Goal: Task Accomplishment & Management: Complete application form

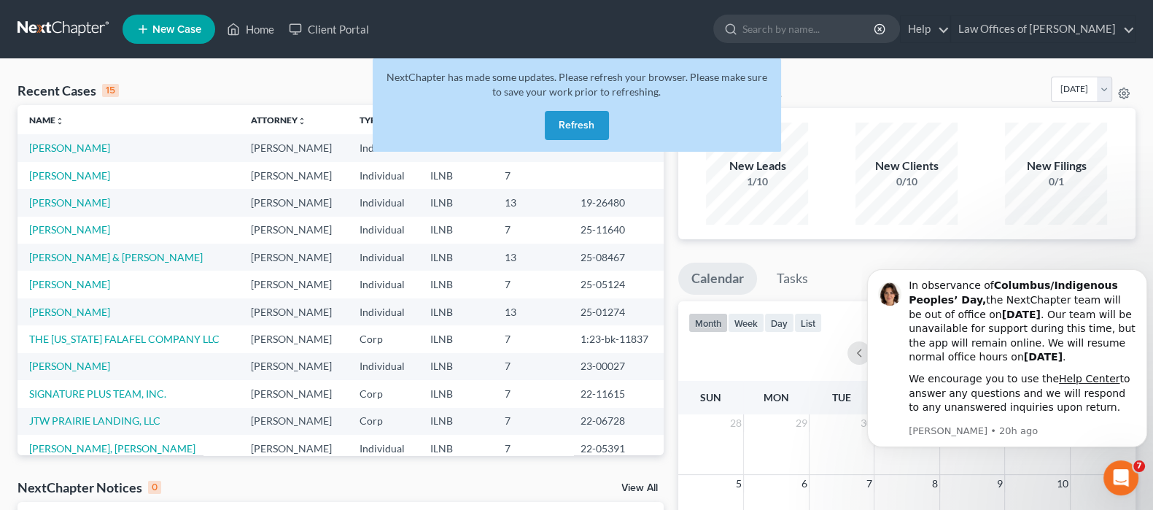
click at [579, 124] on button "Refresh" at bounding box center [577, 125] width 64 height 29
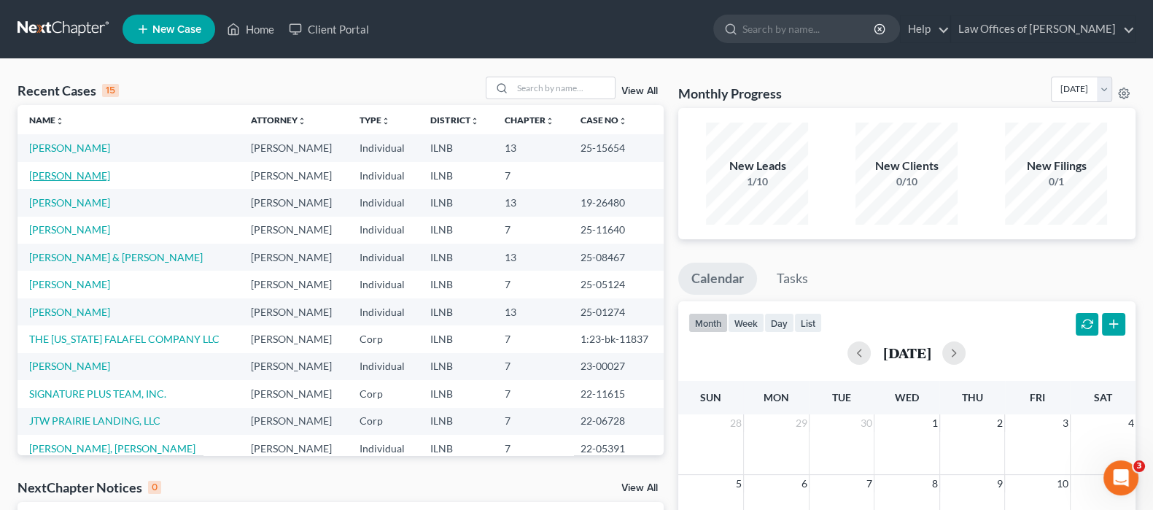
click at [77, 174] on link "[PERSON_NAME]" at bounding box center [69, 175] width 81 height 12
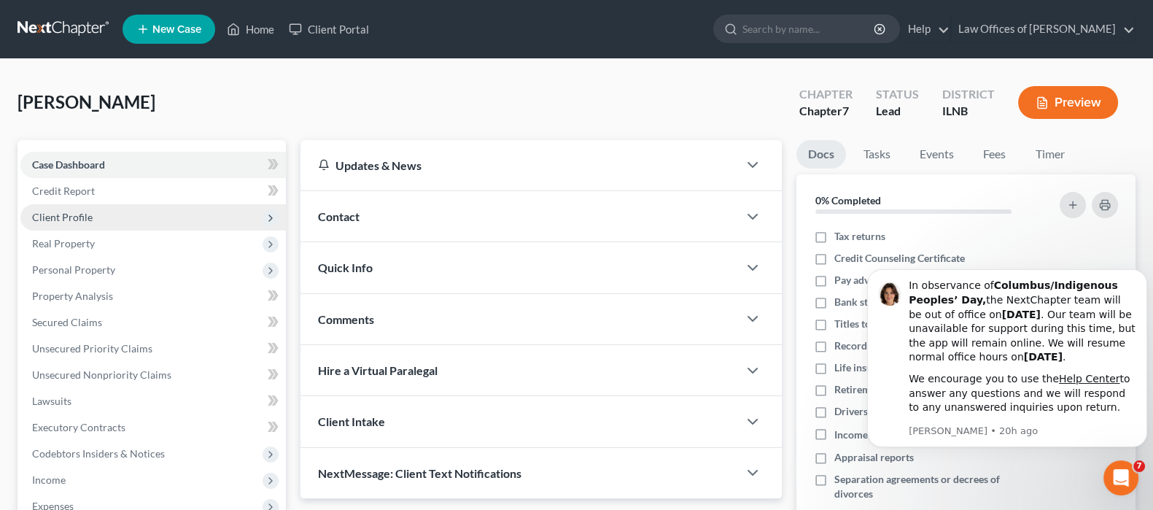
click at [80, 217] on span "Client Profile" at bounding box center [62, 217] width 61 height 12
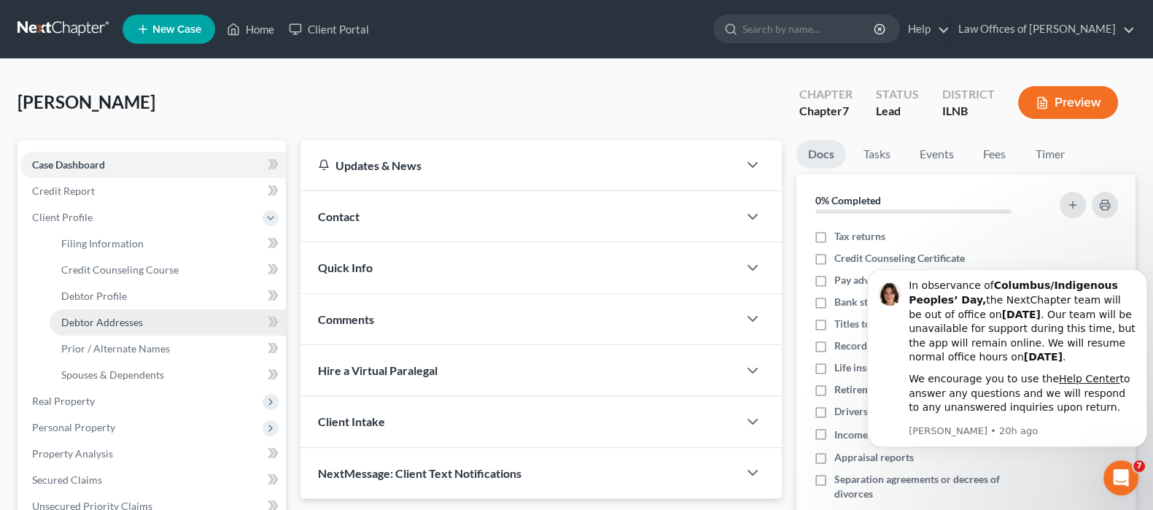
click at [109, 319] on span "Debtor Addresses" at bounding box center [102, 322] width 82 height 12
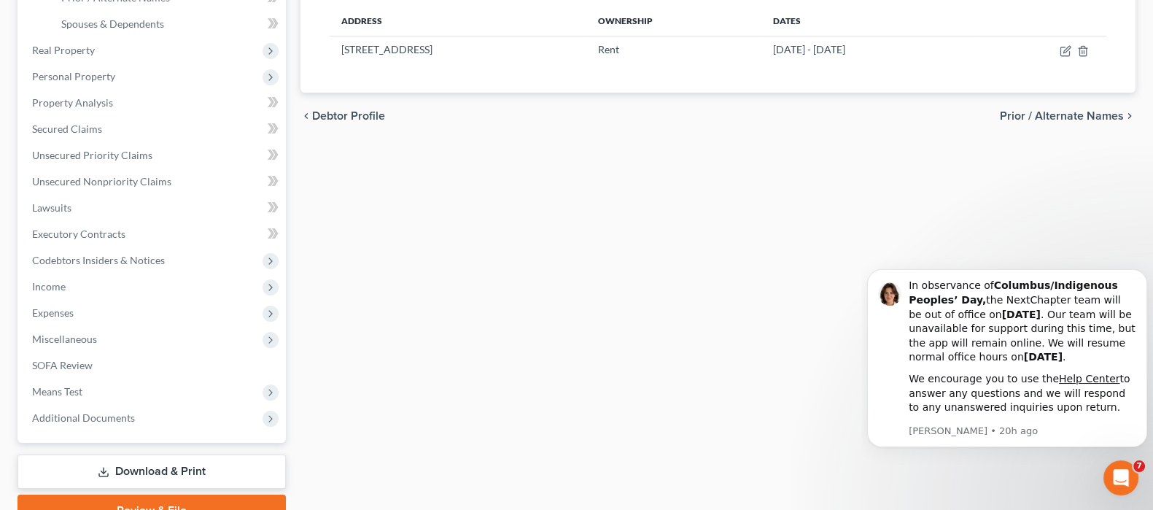
scroll to position [364, 0]
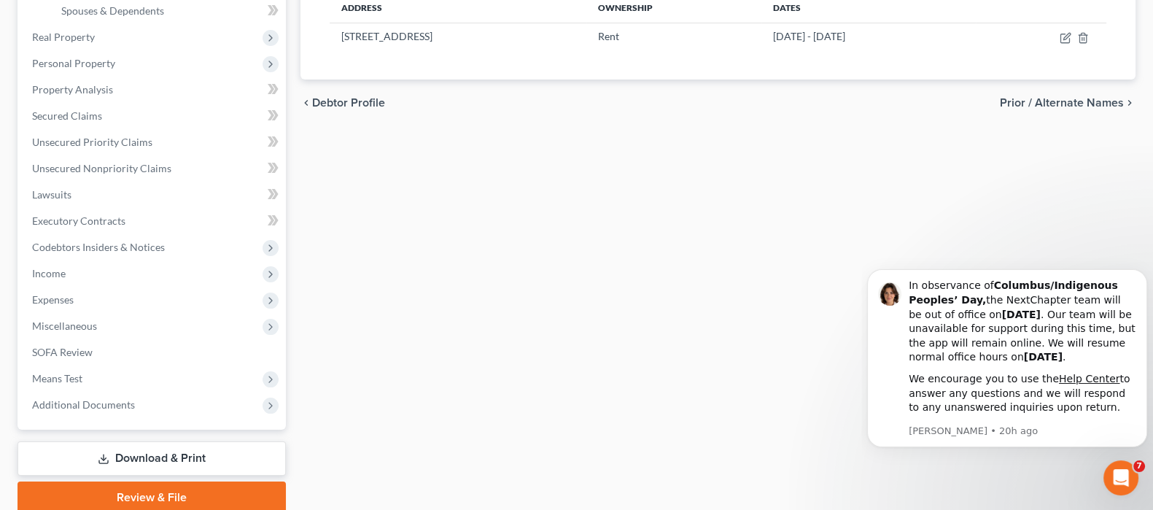
click at [1034, 100] on span "Prior / Alternate Names" at bounding box center [1062, 103] width 124 height 12
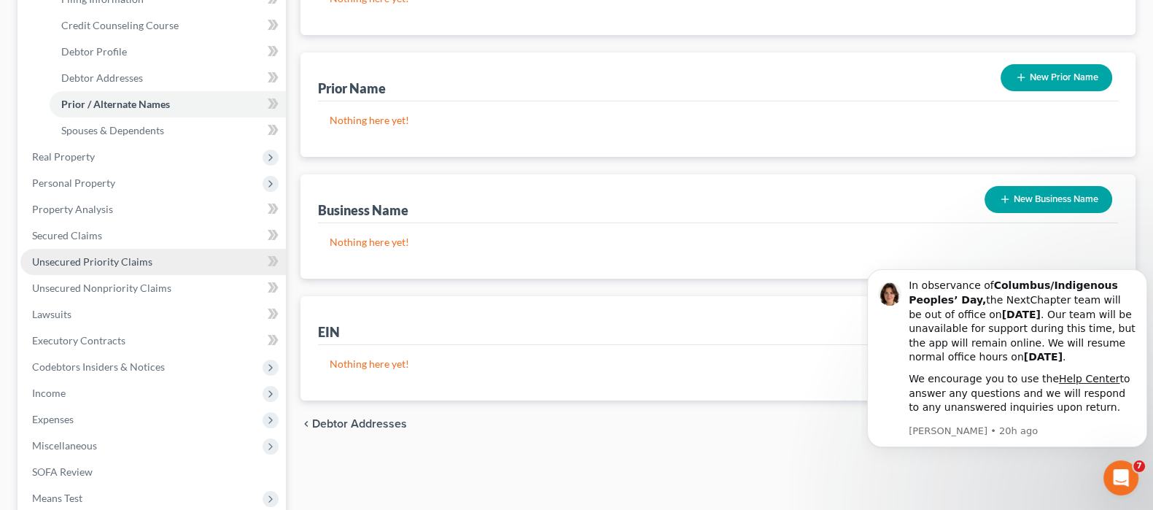
scroll to position [274, 0]
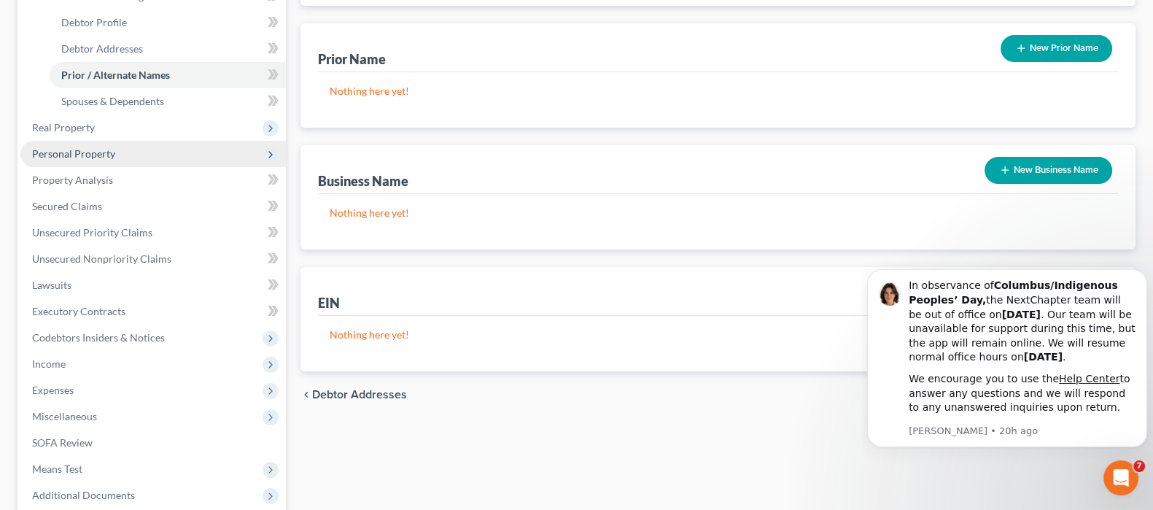
click at [82, 153] on span "Personal Property" at bounding box center [73, 153] width 83 height 12
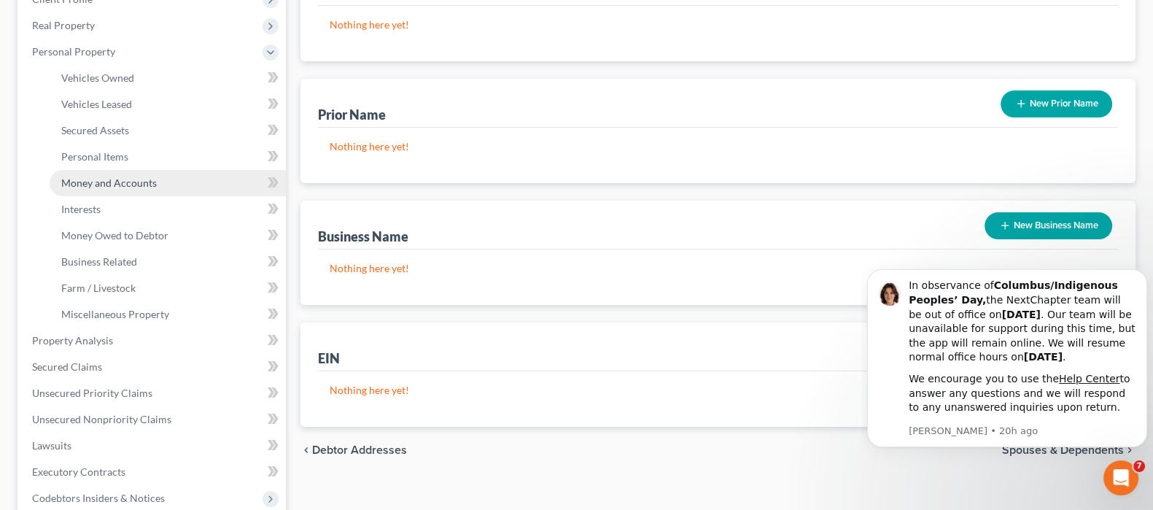
scroll to position [182, 0]
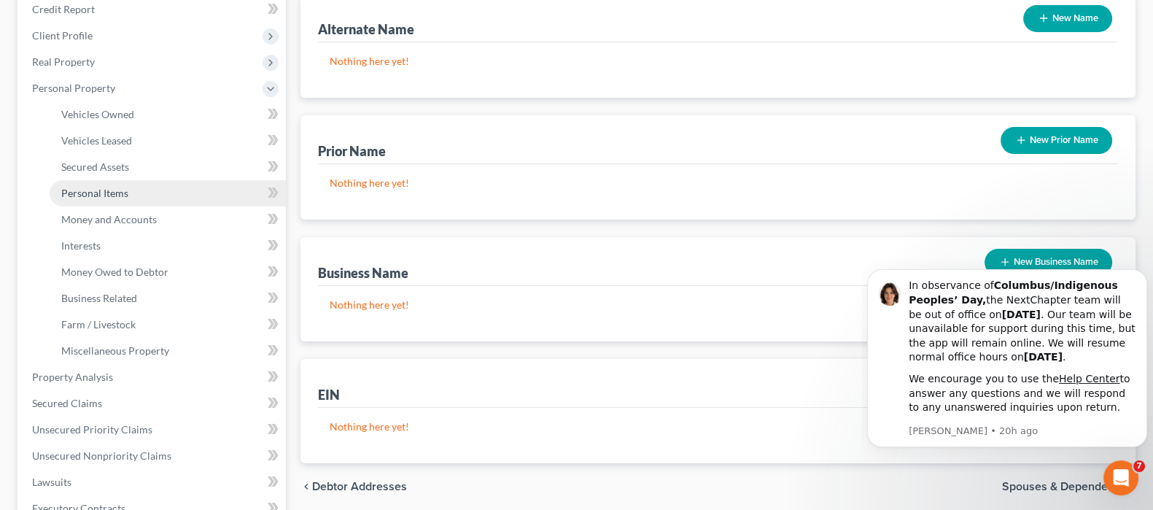
click at [131, 190] on link "Personal Items" at bounding box center [168, 193] width 236 height 26
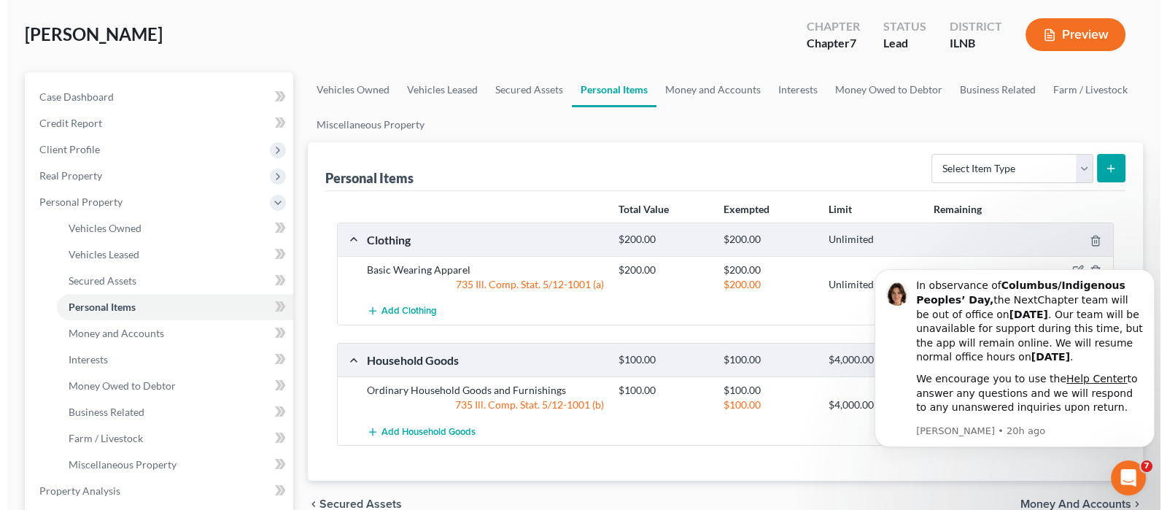
scroll to position [182, 0]
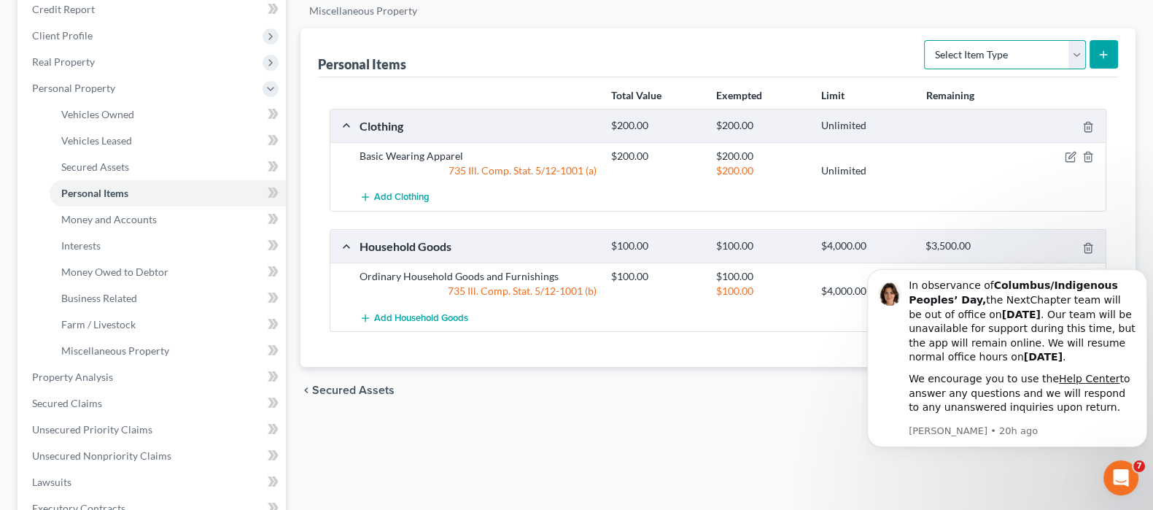
click at [1071, 55] on select "Select Item Type Clothing Collectibles Of Value Electronics Firearms Household …" at bounding box center [1005, 54] width 162 height 29
select select "electronics"
click at [926, 40] on select "Select Item Type Clothing Collectibles Of Value Electronics Firearms Household …" at bounding box center [1005, 54] width 162 height 29
click at [1101, 55] on icon "submit" at bounding box center [1104, 55] width 12 height 12
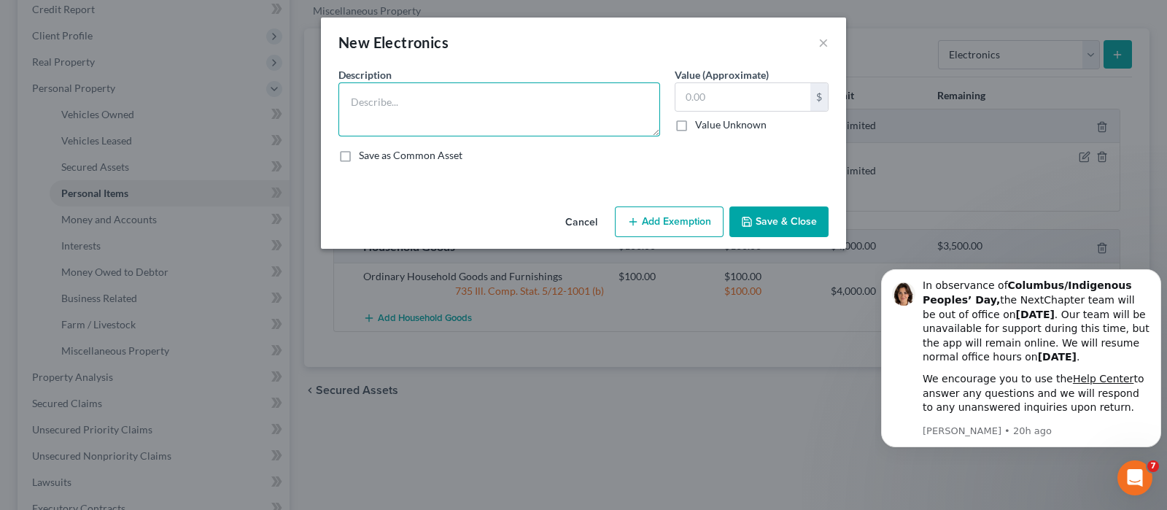
click at [449, 107] on textarea at bounding box center [499, 109] width 322 height 54
type textarea "Cell Phone"
type input "80.00"
click at [658, 217] on button "Add Exemption" at bounding box center [669, 221] width 109 height 31
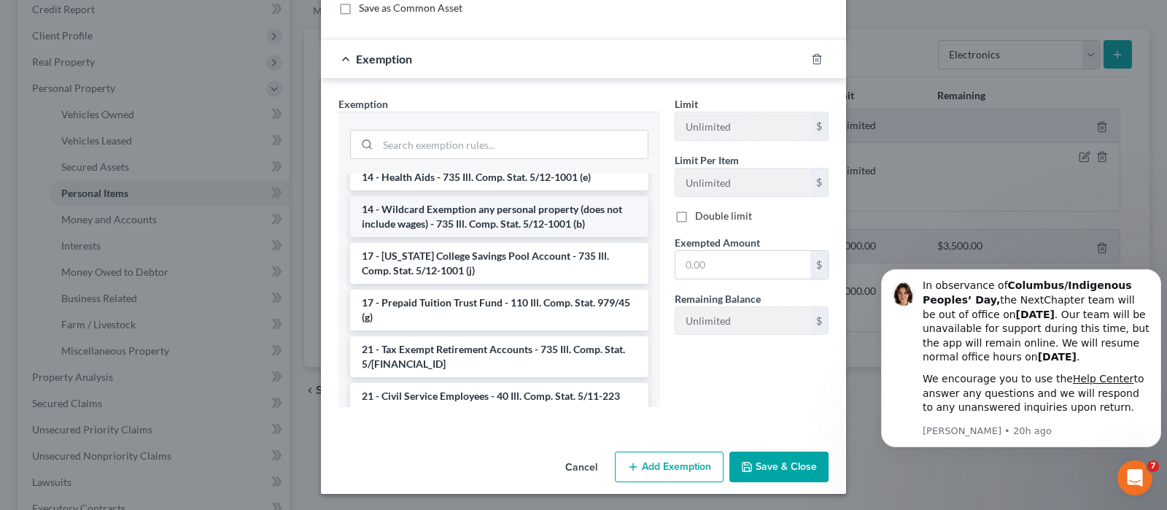
click at [475, 218] on li "14 - Wildcard Exemption any personal property (does not include wages) - 735 Il…" at bounding box center [499, 216] width 298 height 41
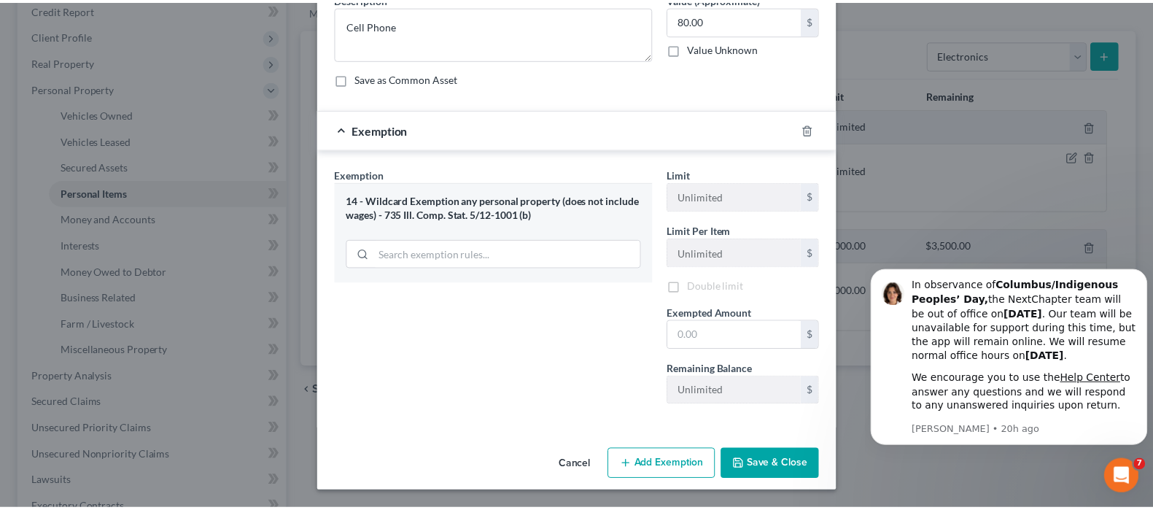
scroll to position [77, 0]
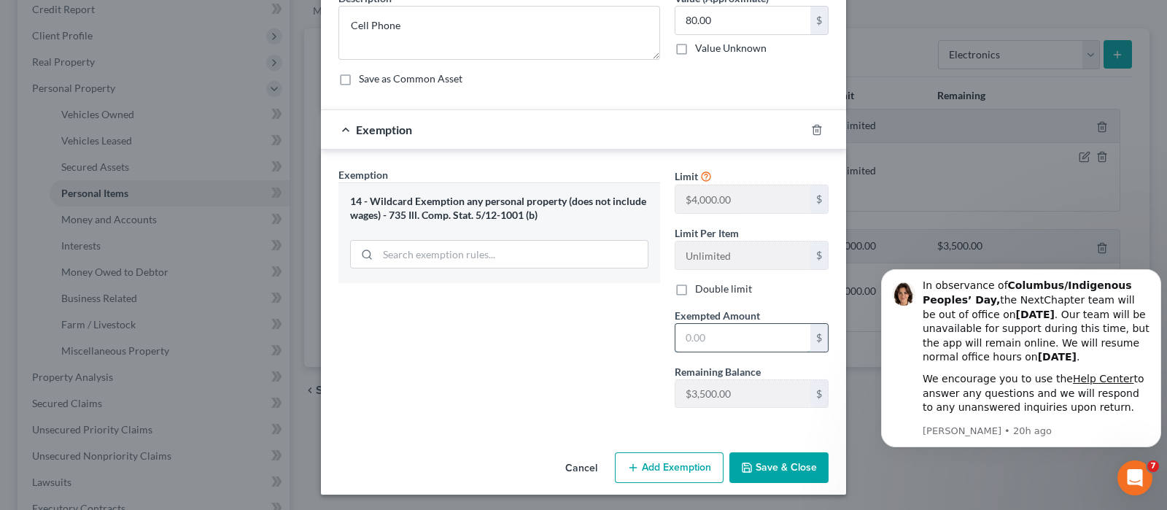
click at [695, 326] on input "text" at bounding box center [742, 338] width 135 height 28
type input "80.00"
click at [745, 469] on polyline "button" at bounding box center [747, 470] width 5 height 4
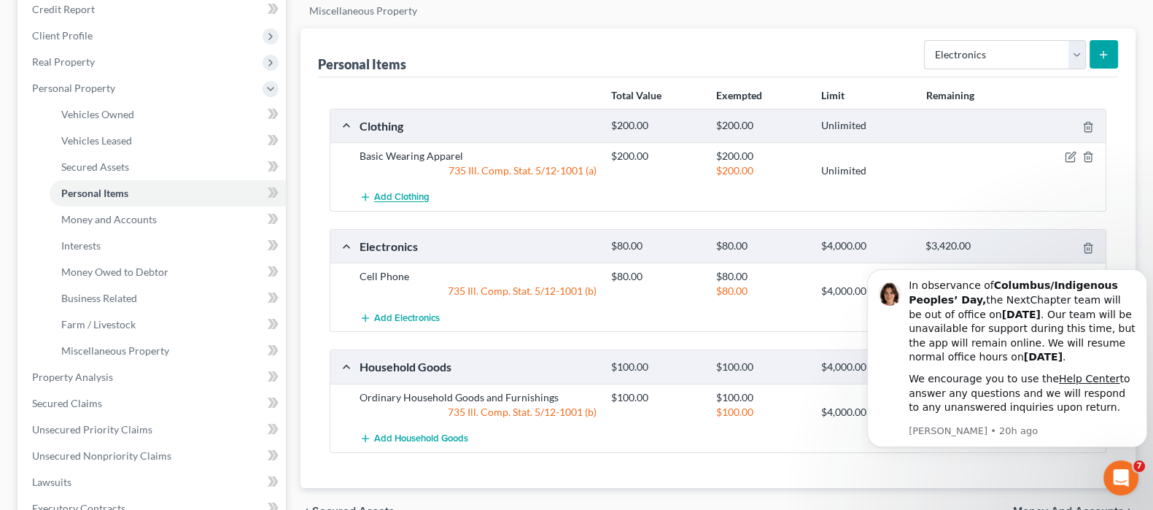
scroll to position [0, 0]
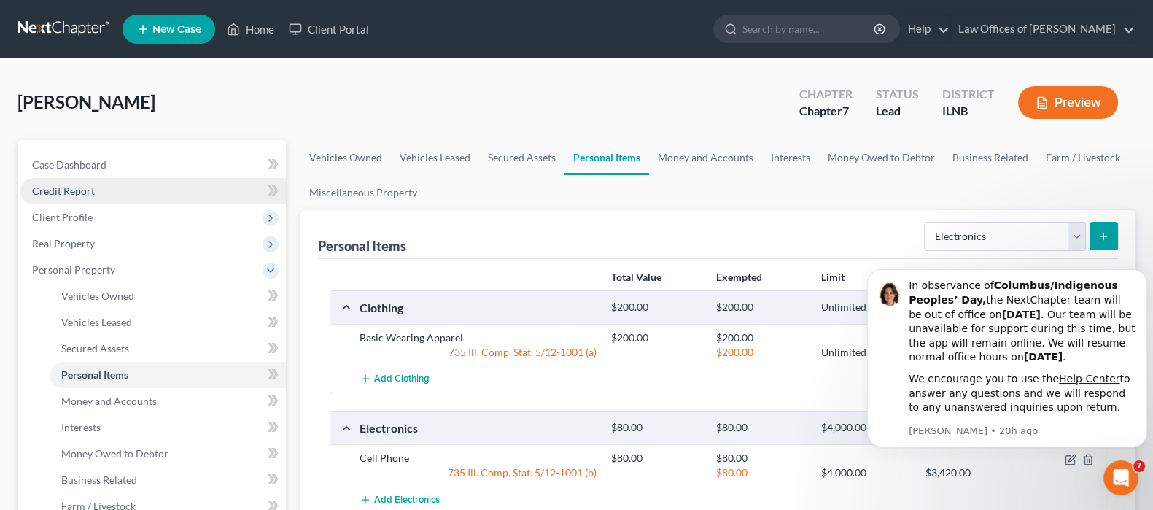
click at [51, 195] on span "Credit Report" at bounding box center [63, 191] width 63 height 12
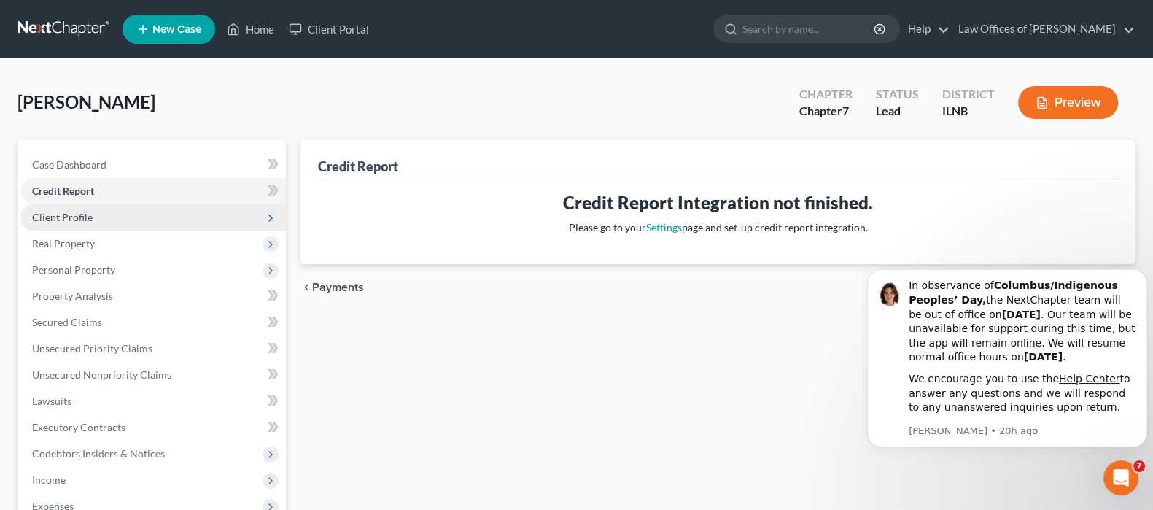
click at [55, 212] on span "Client Profile" at bounding box center [62, 217] width 61 height 12
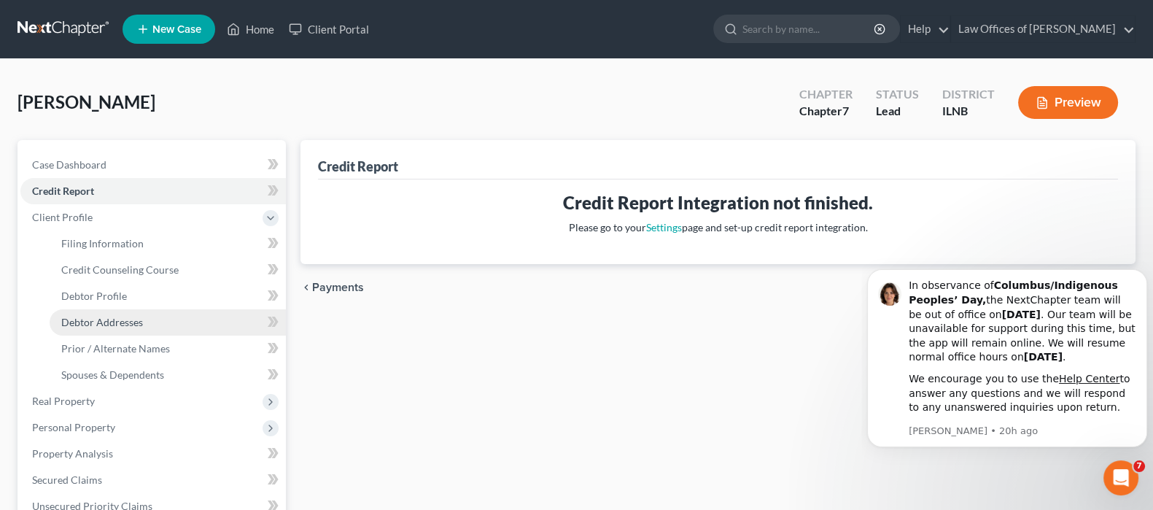
click at [98, 319] on span "Debtor Addresses" at bounding box center [102, 322] width 82 height 12
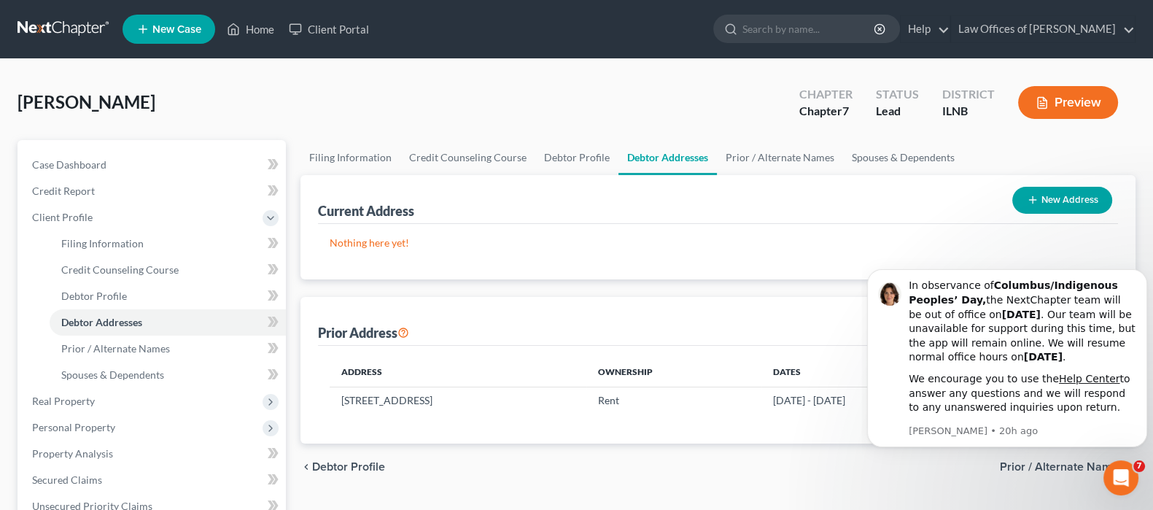
click at [1072, 195] on button "New Address" at bounding box center [1062, 200] width 100 height 27
select select "0"
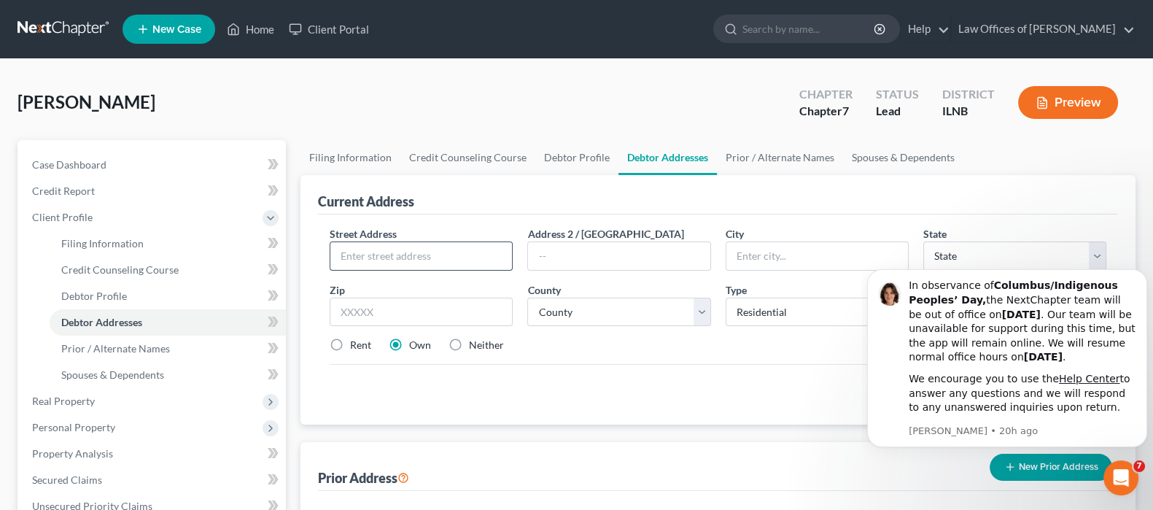
click at [412, 253] on input "text" at bounding box center [421, 256] width 182 height 28
type input "[STREET_ADDRESS][PERSON_NAME]"
type input "#4312"
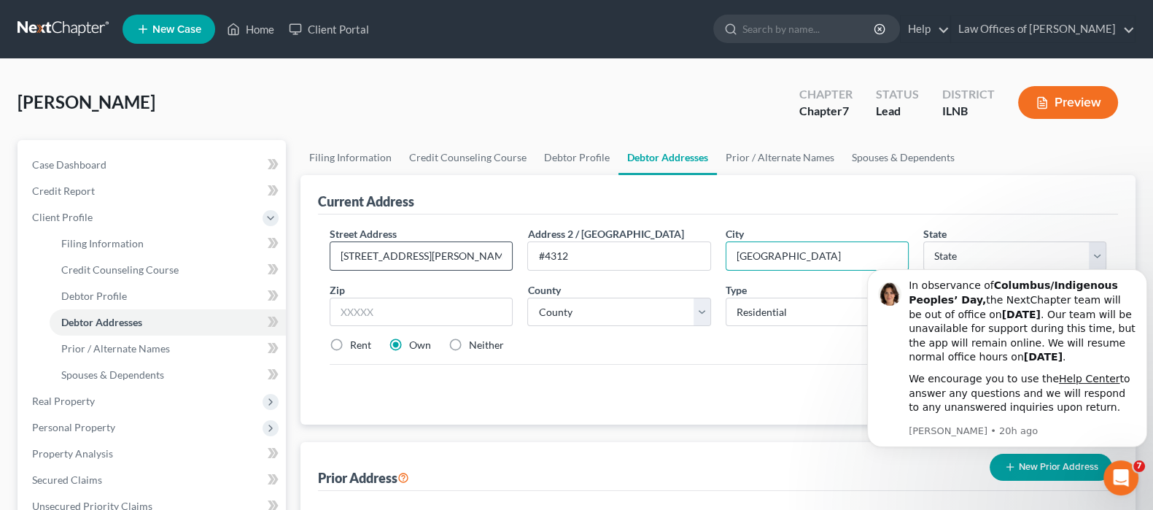
type input "[GEOGRAPHIC_DATA]"
select select "14"
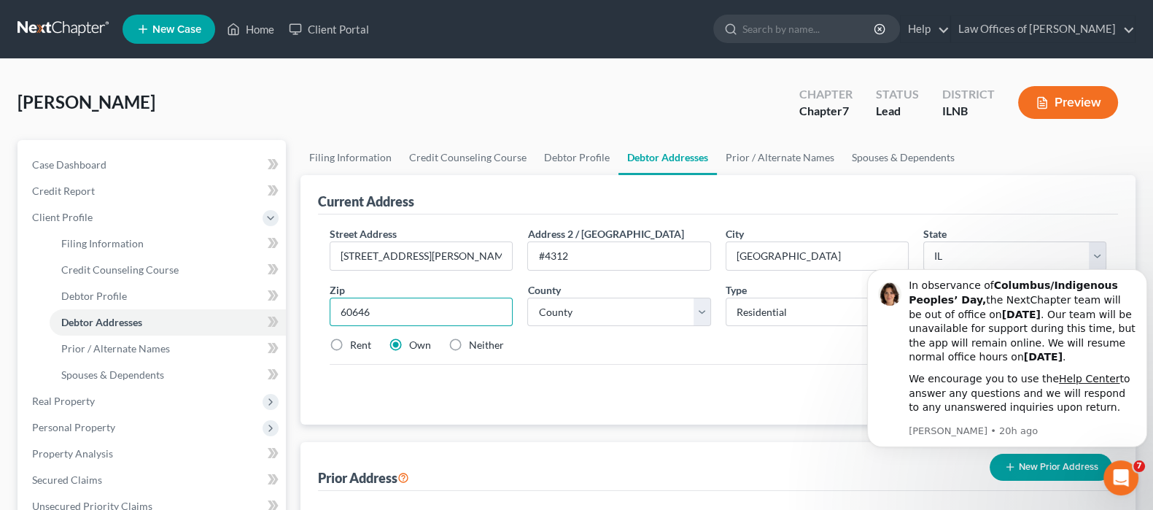
type input "60646"
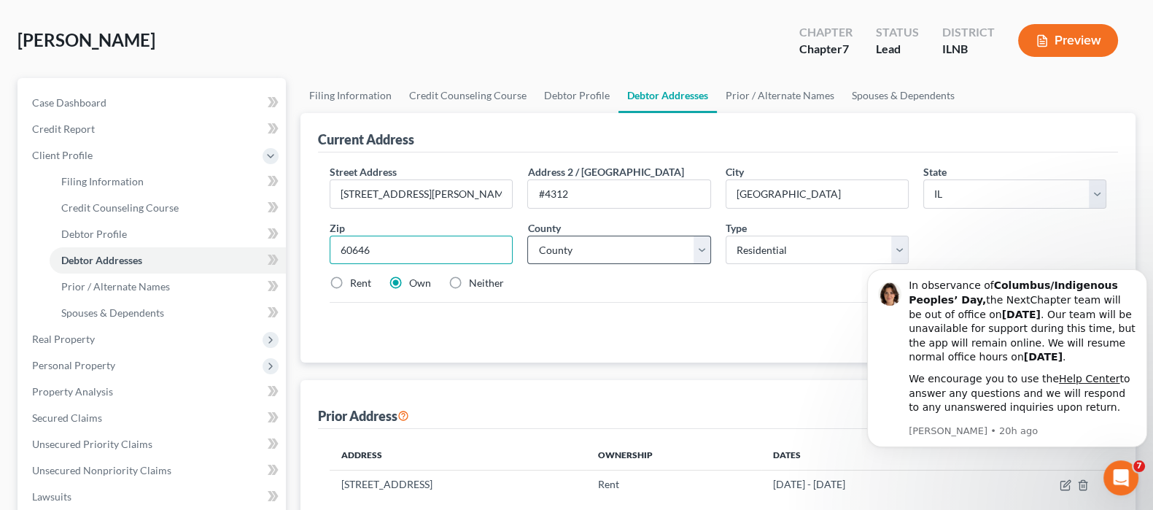
scroll to position [90, 0]
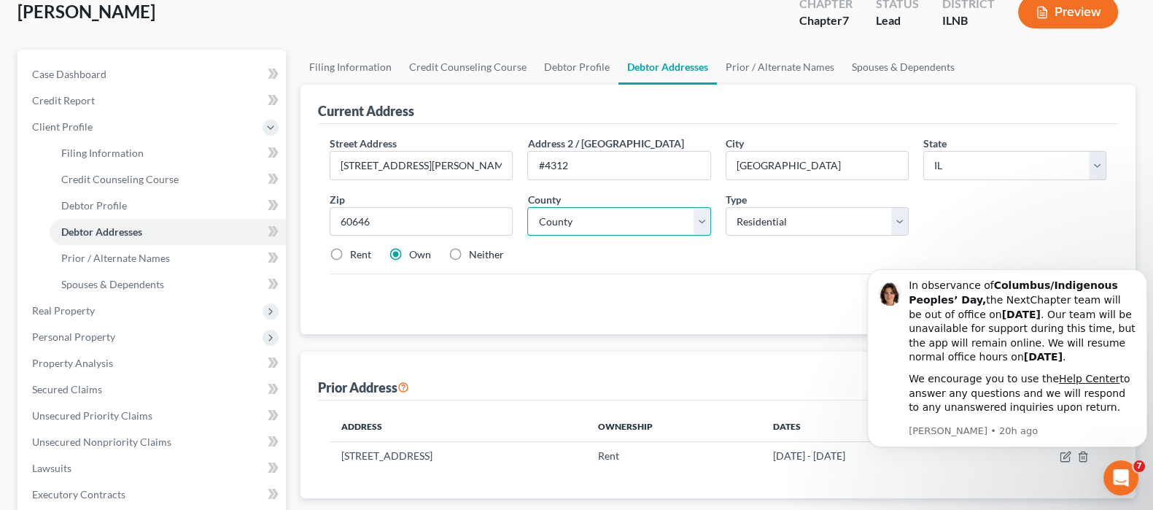
click at [691, 229] on select "County [GEOGRAPHIC_DATA] [GEOGRAPHIC_DATA] [GEOGRAPHIC_DATA] [GEOGRAPHIC_DATA] …" at bounding box center [618, 221] width 183 height 29
select select "15"
click at [527, 207] on select "County [GEOGRAPHIC_DATA] [GEOGRAPHIC_DATA] [GEOGRAPHIC_DATA] [GEOGRAPHIC_DATA] …" at bounding box center [618, 221] width 183 height 29
click at [350, 250] on label "Rent" at bounding box center [360, 254] width 21 height 15
click at [356, 250] on input "Rent" at bounding box center [360, 251] width 9 height 9
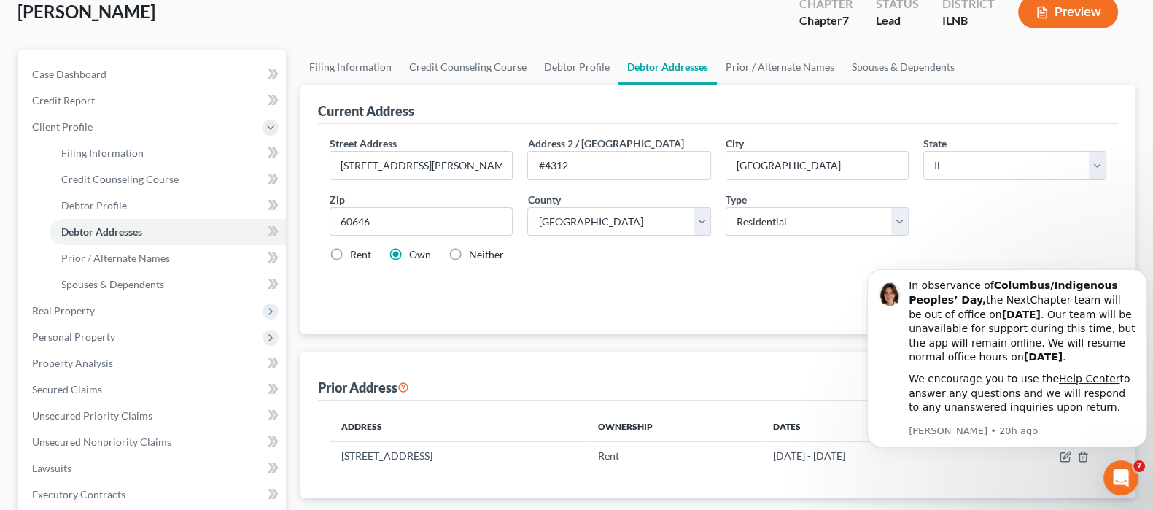
radio input "true"
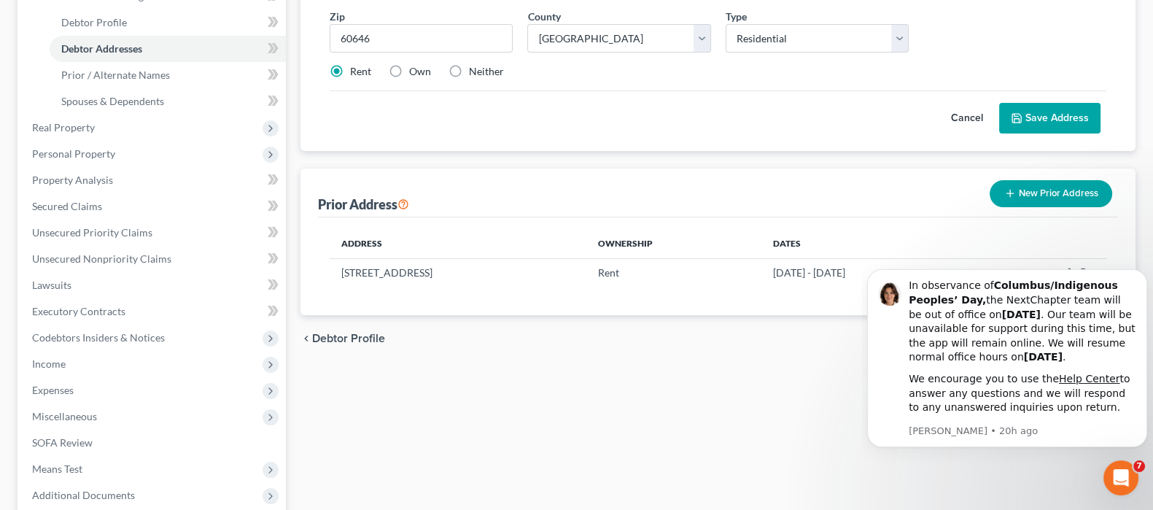
click at [1049, 118] on button "Save Address" at bounding box center [1049, 118] width 101 height 31
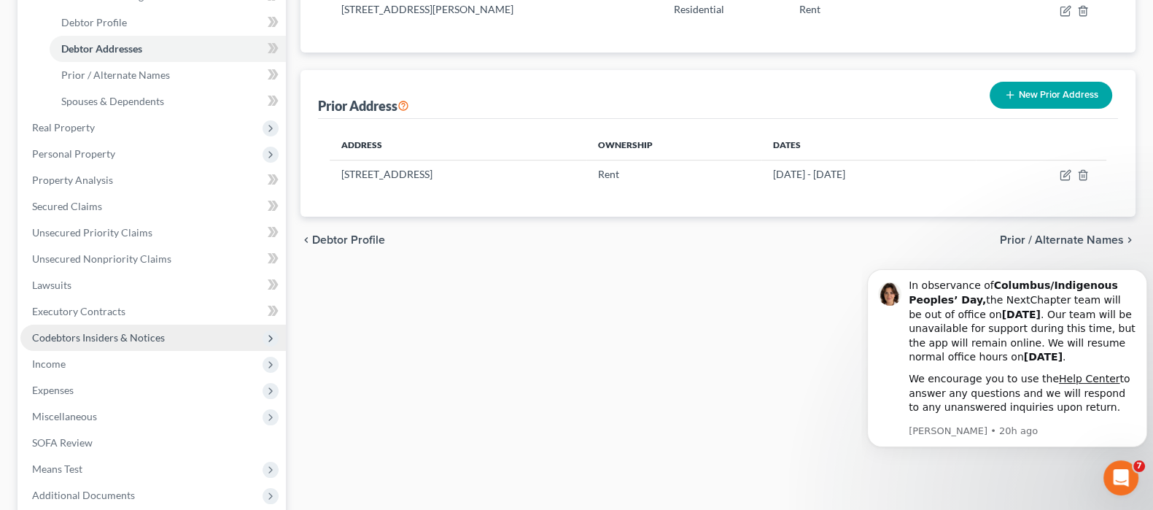
scroll to position [364, 0]
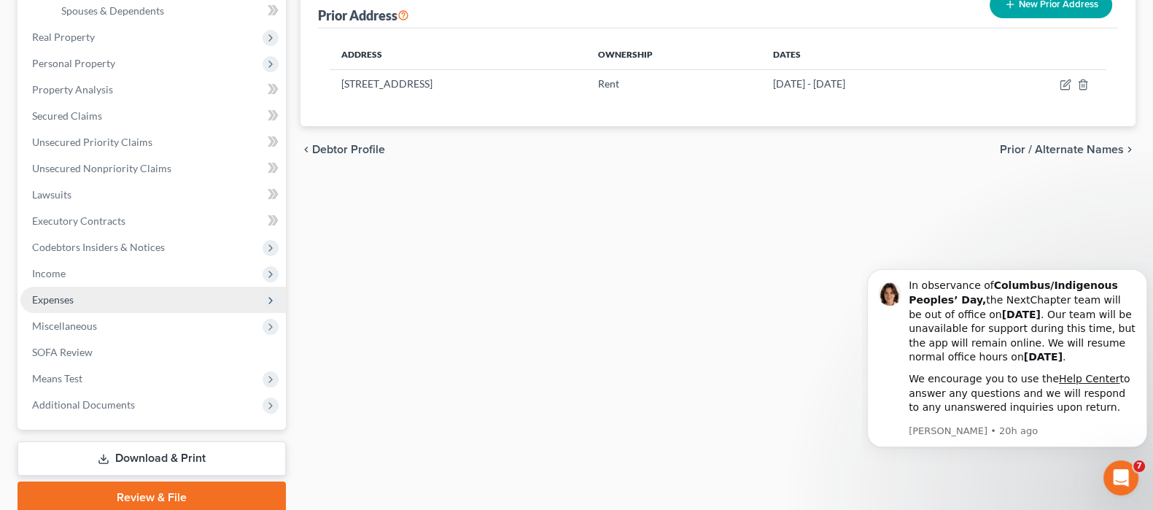
click at [79, 295] on span "Expenses" at bounding box center [152, 300] width 265 height 26
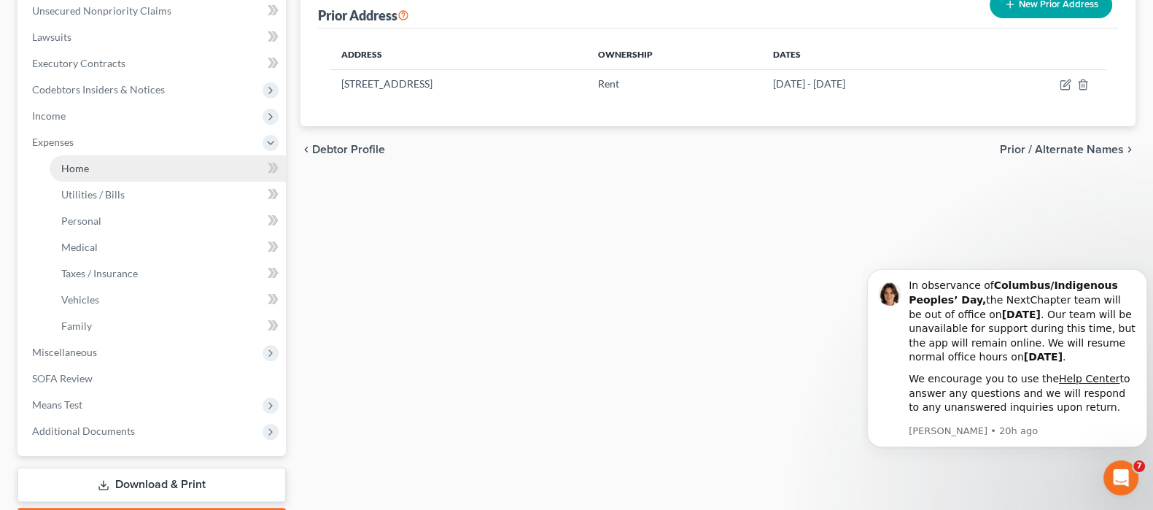
click at [90, 171] on link "Home" at bounding box center [168, 168] width 236 height 26
